Goal: Task Accomplishment & Management: Manage account settings

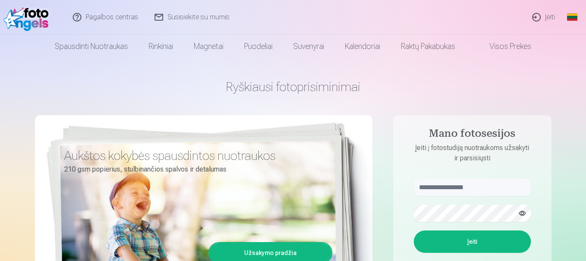
click at [548, 16] on link "Įeiti" at bounding box center [543, 17] width 39 height 34
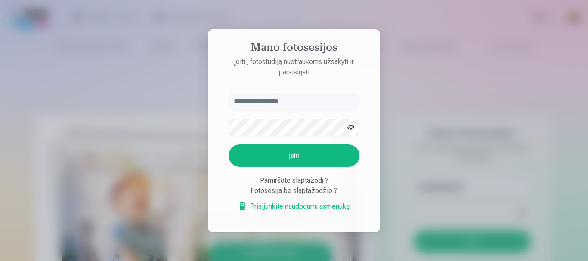
click at [263, 100] on input "text" at bounding box center [293, 101] width 131 height 17
type input "**********"
click at [228, 145] on button "Įeiti" at bounding box center [293, 156] width 131 height 22
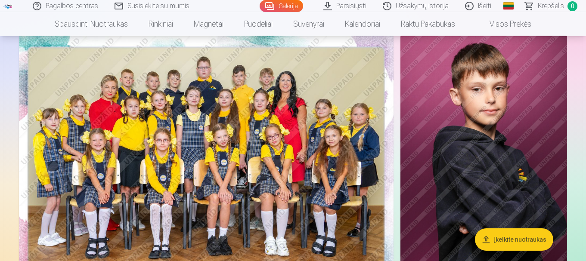
scroll to position [71, 0]
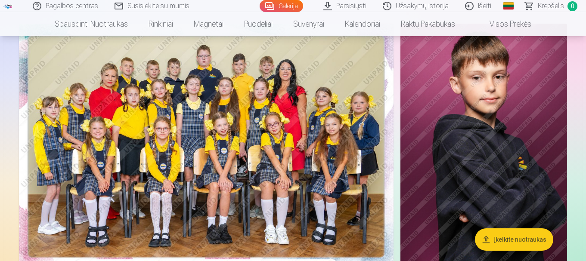
click at [232, 95] on img at bounding box center [206, 149] width 374 height 250
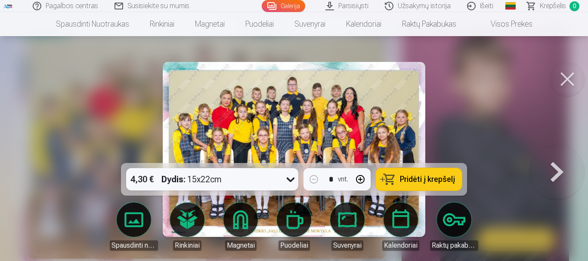
click at [561, 77] on button at bounding box center [567, 79] width 34 height 34
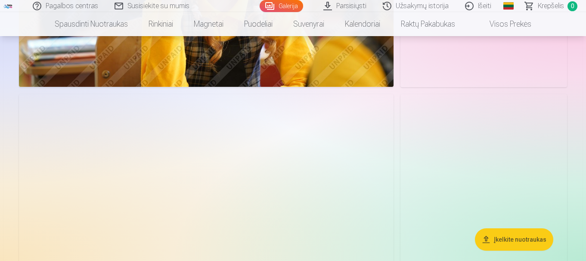
scroll to position [3203, 0]
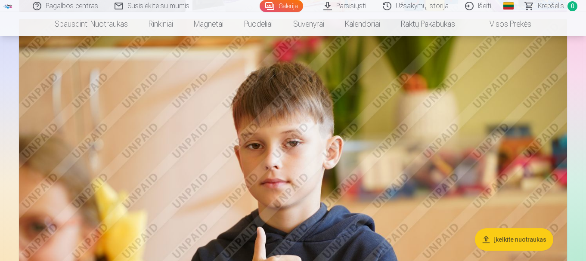
scroll to position [878, 0]
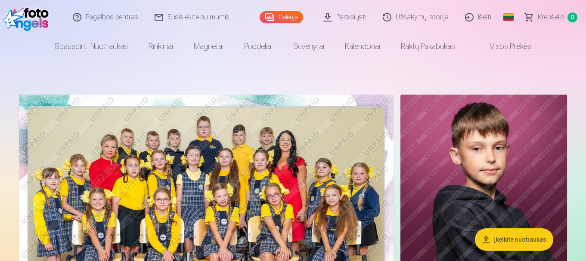
click at [481, 24] on link "Išeiti" at bounding box center [478, 17] width 43 height 34
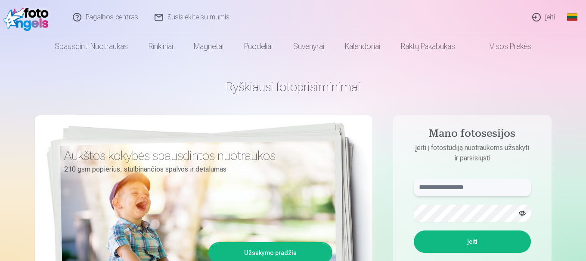
click at [453, 185] on input "text" at bounding box center [471, 187] width 117 height 17
type input "**********"
click at [413, 231] on button "Įeiti" at bounding box center [471, 242] width 117 height 22
